Goal: Task Accomplishment & Management: Manage account settings

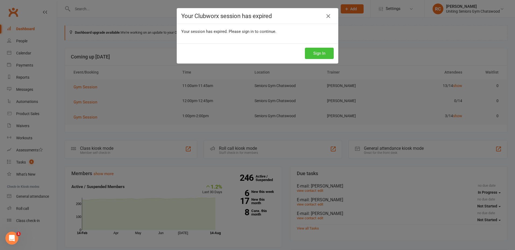
click at [328, 55] on button "Sign In" at bounding box center [319, 53] width 29 height 11
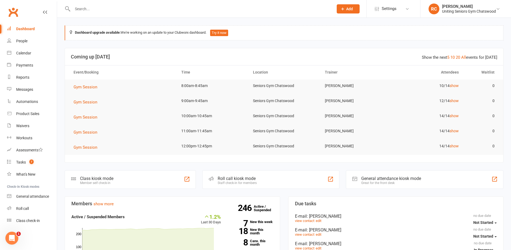
click at [106, 6] on input "text" at bounding box center [200, 9] width 259 height 8
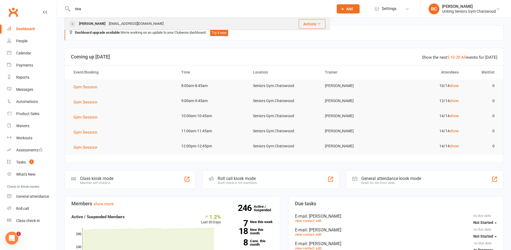
type input "riva"
click at [115, 23] on div "[EMAIL_ADDRESS][DOMAIN_NAME]" at bounding box center [136, 24] width 58 height 8
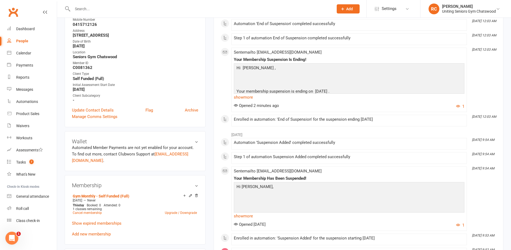
scroll to position [108, 0]
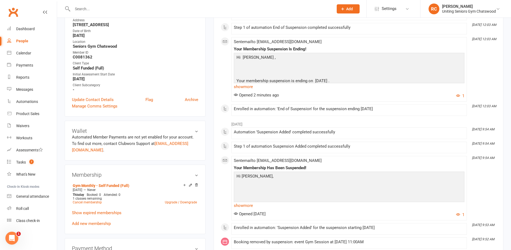
click at [207, 160] on div "upload photo Riva Roberts Activated 11 April, 2022 Added 8 April, 2022 Suspende…" at bounding box center [135, 221] width 149 height 607
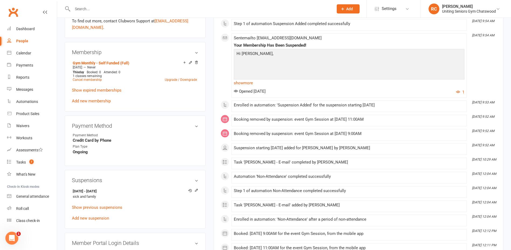
scroll to position [242, 0]
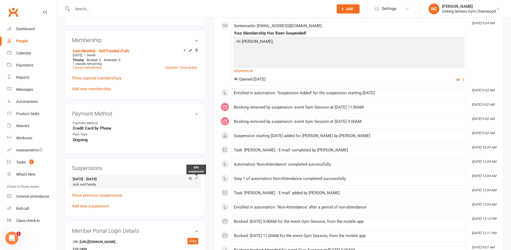
click at [196, 177] on icon at bounding box center [196, 178] width 4 height 4
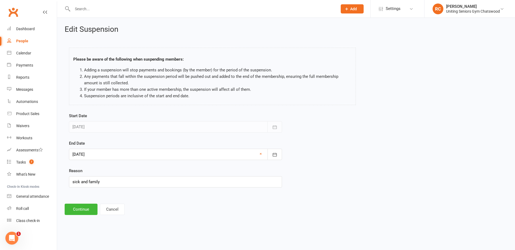
click at [180, 156] on div at bounding box center [175, 154] width 213 height 11
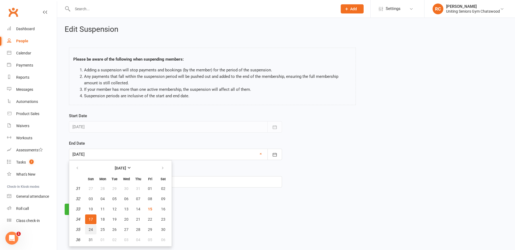
click at [93, 229] on button "24" at bounding box center [90, 229] width 11 height 10
type input "24 Aug 2025"
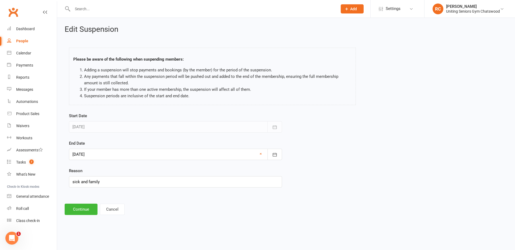
click at [106, 155] on div at bounding box center [175, 154] width 213 height 11
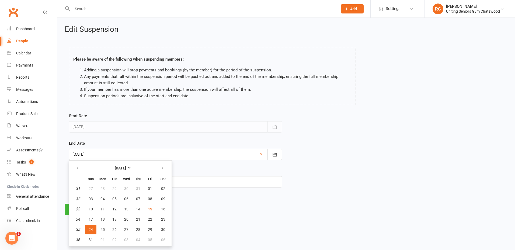
click at [106, 155] on div at bounding box center [175, 154] width 213 height 11
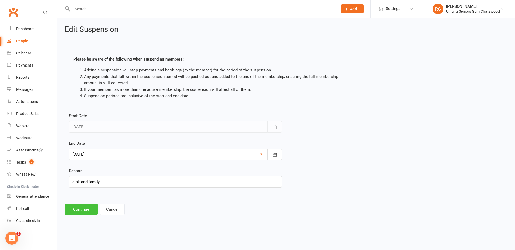
click at [88, 212] on button "Continue" at bounding box center [81, 208] width 33 height 11
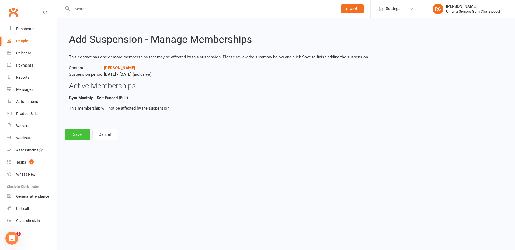
click at [78, 131] on button "Save" at bounding box center [77, 134] width 25 height 11
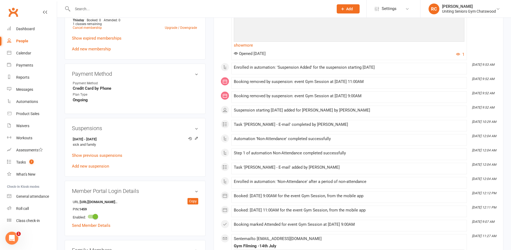
scroll to position [242, 0]
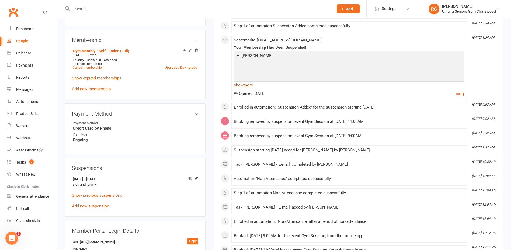
click at [244, 84] on link "show more" at bounding box center [349, 85] width 230 height 8
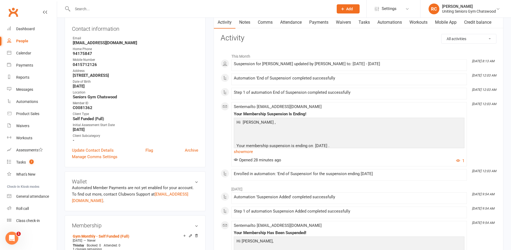
scroll to position [0, 0]
